Goal: Information Seeking & Learning: Understand process/instructions

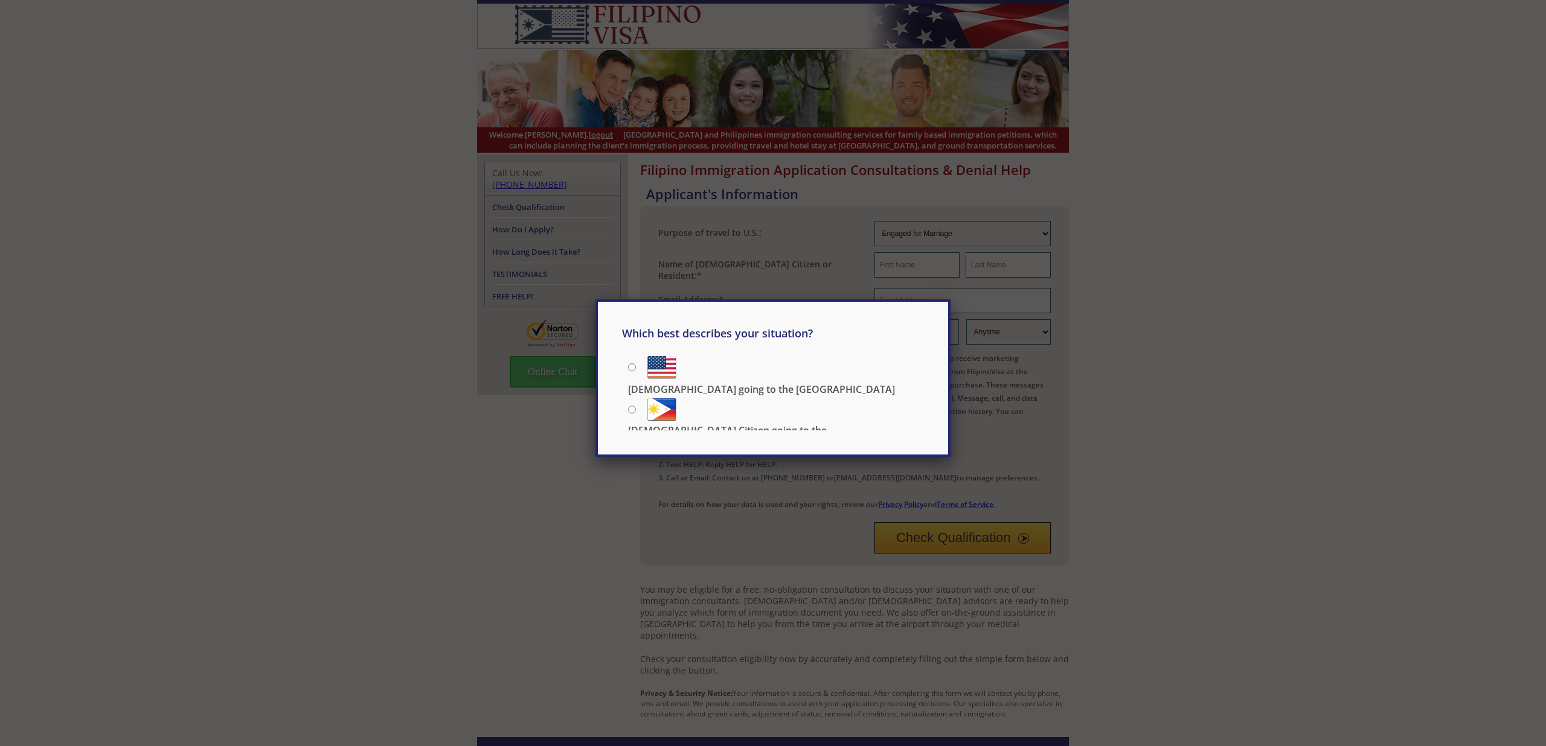
click at [734, 424] on p "[DEMOGRAPHIC_DATA] Citizen going to the [DEMOGRAPHIC_DATA]" at bounding box center [776, 437] width 296 height 27
click at [636, 411] on input "[DEMOGRAPHIC_DATA] Citizen going to the [DEMOGRAPHIC_DATA]" at bounding box center [632, 410] width 8 height 8
radio input "true"
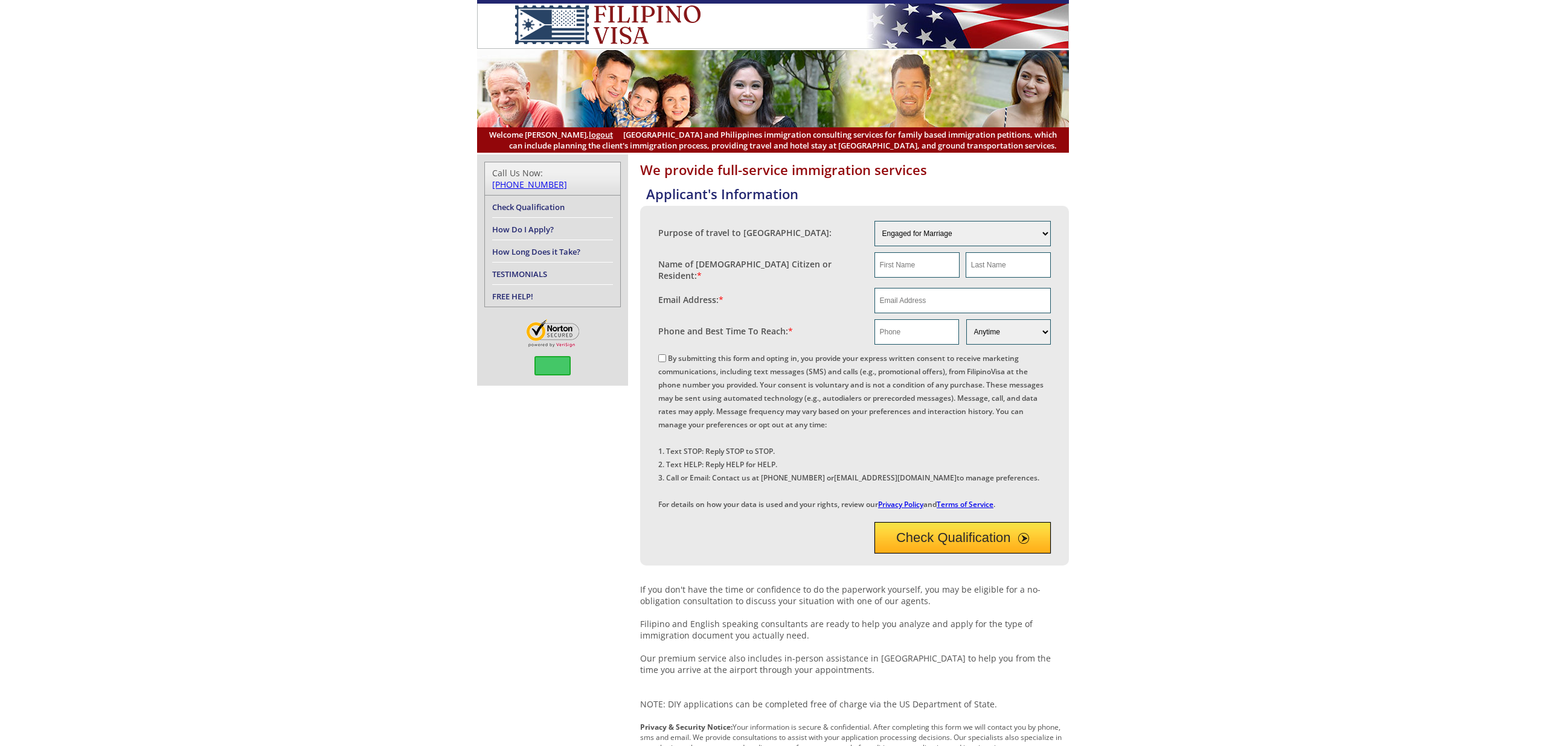
click at [1068, 450] on div "Purpose of travel to [GEOGRAPHIC_DATA]: Engaged for Marriage Already Married to…" at bounding box center [854, 386] width 429 height 360
